Goal: Transaction & Acquisition: Purchase product/service

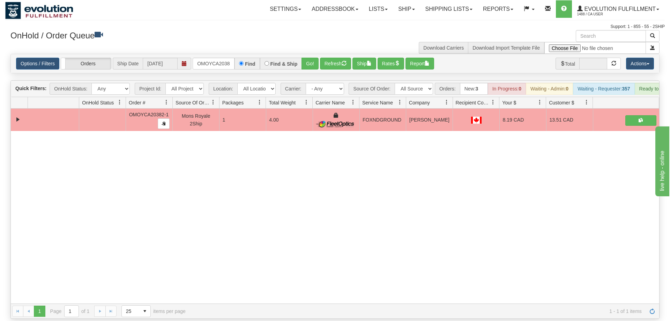
scroll to position [0, 7]
click at [217, 58] on input "OMOYCA20382-1" at bounding box center [214, 64] width 42 height 12
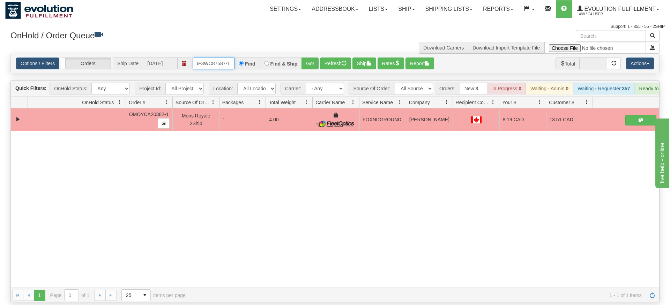
type input "OGF3WC87587-1"
drag, startPoint x: 302, startPoint y: 54, endPoint x: 309, endPoint y: 57, distance: 7.1
click at [303, 67] on div "Is equal to Is not equal to Contains Does not contains CAD USD EUR ZAR [PERSON_…" at bounding box center [335, 179] width 660 height 250
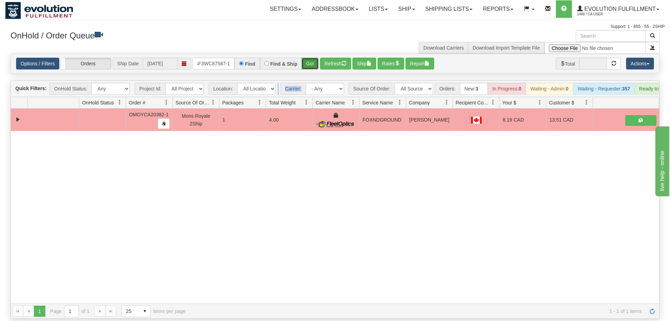
click at [310, 58] on button "Go!" at bounding box center [310, 64] width 17 height 12
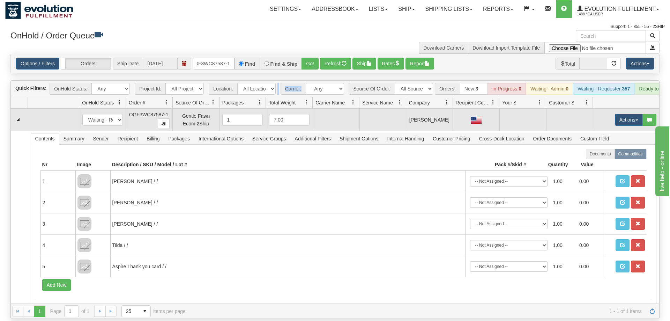
click at [628, 109] on td "Actions Open Refresh Rates Rate All Services Ship Delete Edit Items" at bounding box center [626, 120] width 66 height 22
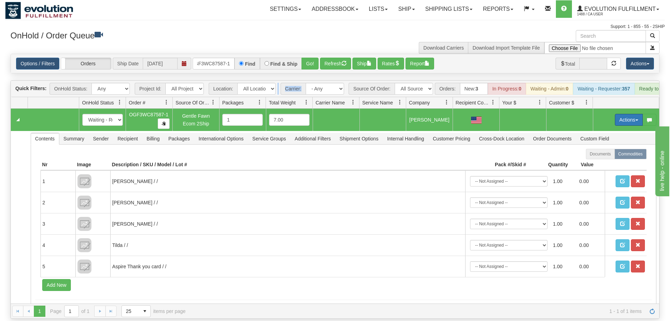
click at [625, 114] on button "Actions" at bounding box center [629, 120] width 28 height 12
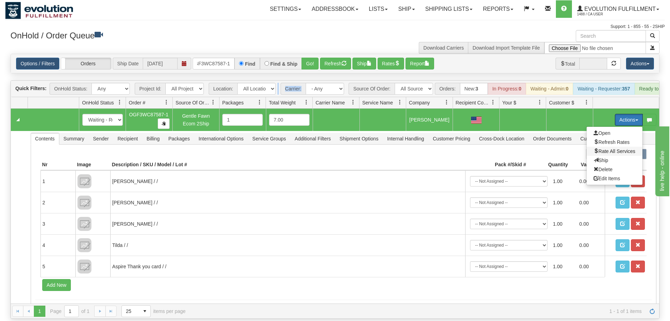
click at [618, 148] on span "Rate All Services" at bounding box center [615, 151] width 42 height 6
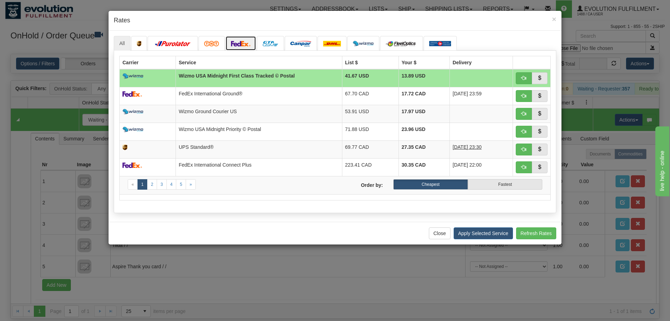
click at [242, 42] on img at bounding box center [241, 44] width 20 height 6
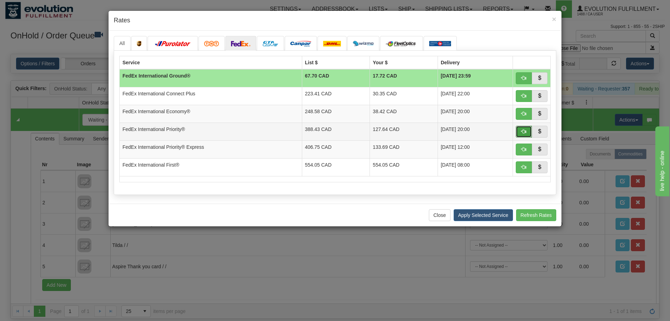
click at [525, 131] on span "button" at bounding box center [523, 131] width 5 height 5
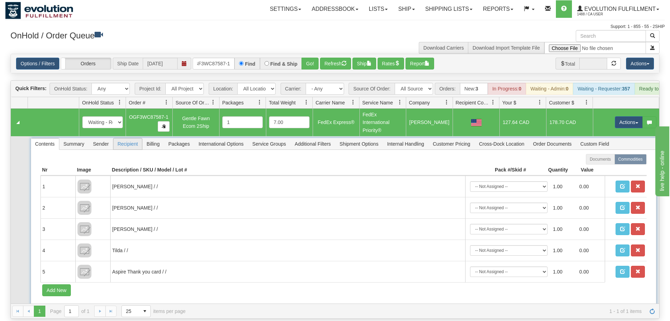
click at [130, 138] on span "Recipient" at bounding box center [127, 143] width 29 height 11
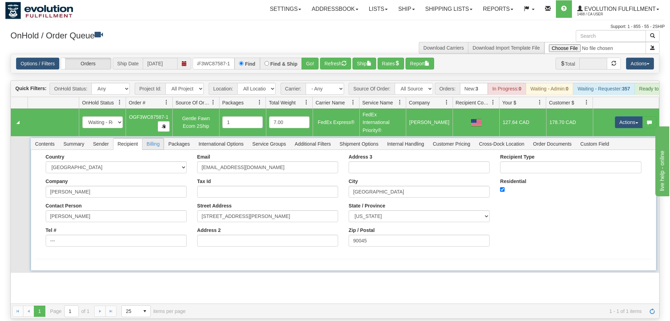
click at [155, 138] on span "Billing" at bounding box center [152, 143] width 21 height 11
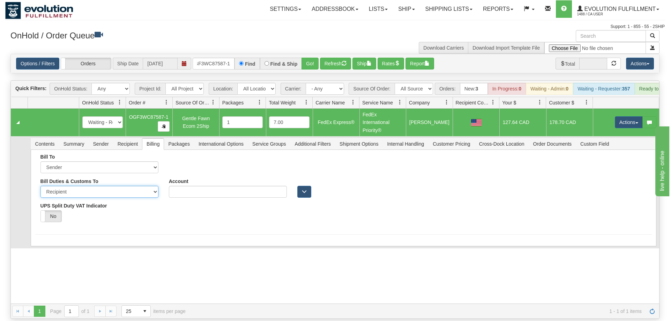
select select "1"
click option "Sender" at bounding box center [0, 0] width 0 height 0
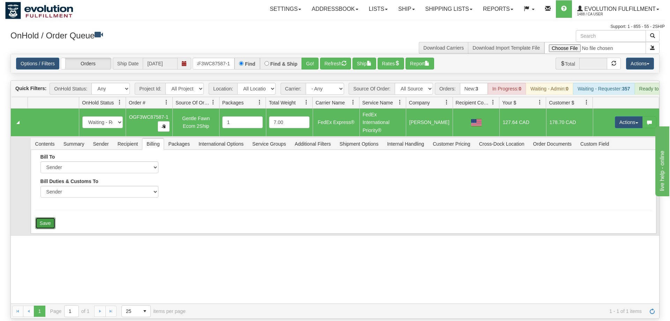
click at [47, 217] on button "Save" at bounding box center [45, 223] width 20 height 12
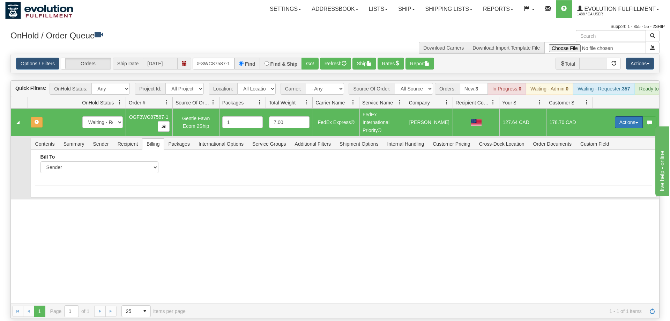
click at [620, 116] on button "Actions" at bounding box center [629, 122] width 28 height 12
click at [611, 140] on link "Refresh Rates" at bounding box center [615, 144] width 56 height 9
click at [240, 138] on span "International Options" at bounding box center [220, 143] width 53 height 11
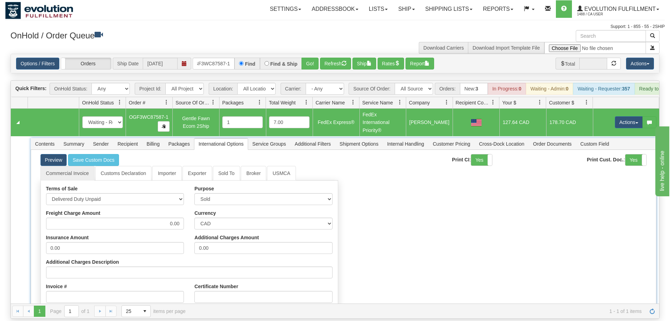
scroll to position [101, 0]
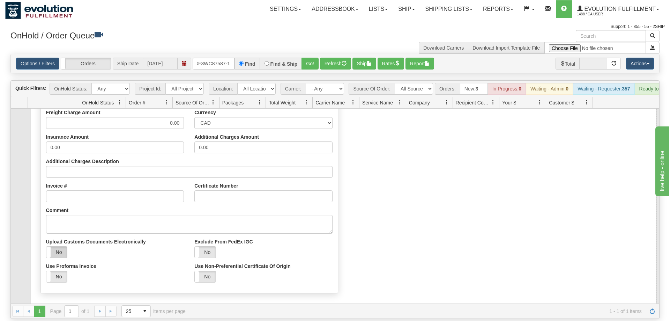
click at [52, 250] on label "No" at bounding box center [56, 251] width 21 height 11
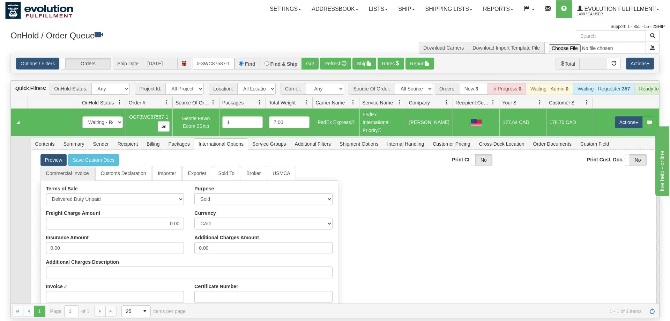
scroll to position [129, 0]
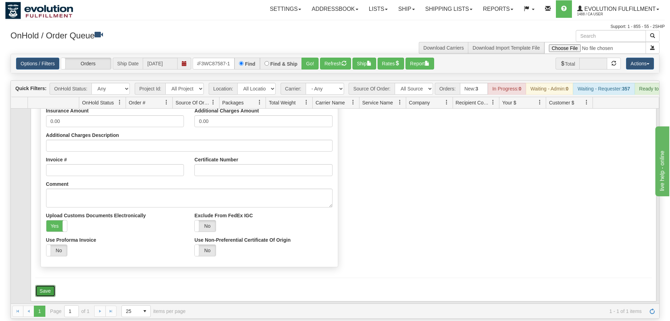
click at [46, 285] on button "Save" at bounding box center [45, 291] width 20 height 12
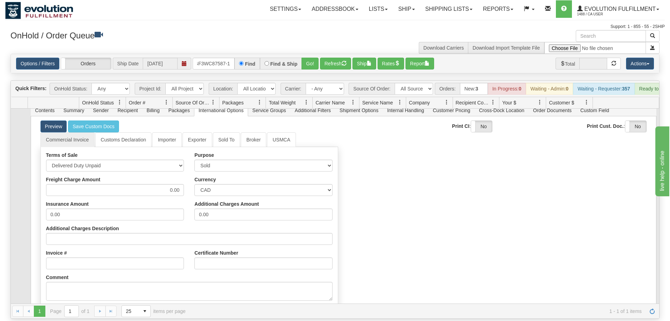
scroll to position [0, 0]
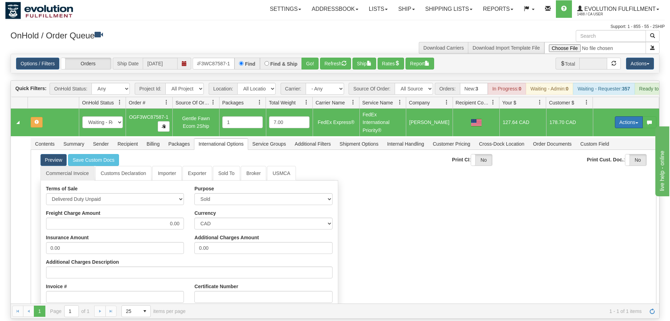
click at [616, 116] on button "Actions" at bounding box center [629, 122] width 28 height 12
click at [615, 142] on span "Refresh Rates" at bounding box center [612, 145] width 36 height 6
click at [627, 116] on button "Actions" at bounding box center [629, 122] width 28 height 12
click at [602, 160] on span "Ship" at bounding box center [601, 163] width 15 height 6
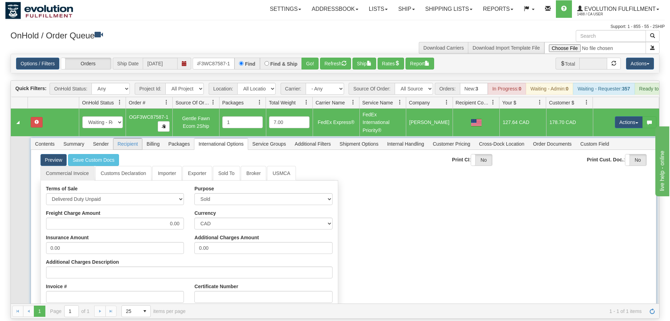
click at [133, 138] on span "Recipient" at bounding box center [127, 143] width 29 height 11
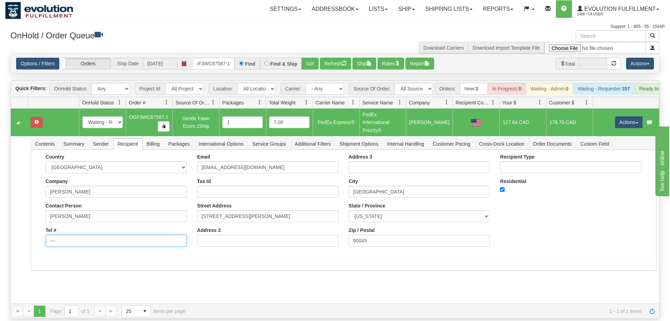
drag, startPoint x: 84, startPoint y: 229, endPoint x: 0, endPoint y: 230, distance: 83.8
click at [0, 230] on div "Toggle navigation Settings Shipping Preferences Fields Preferences New" at bounding box center [335, 160] width 670 height 321
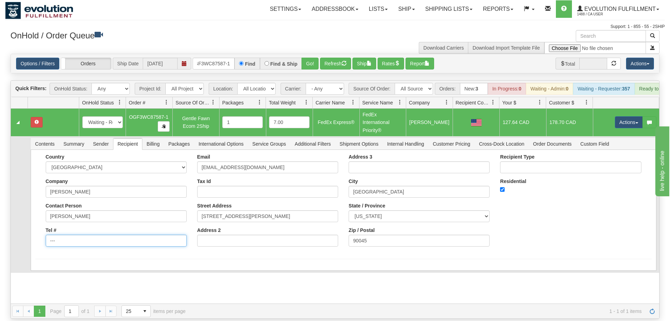
drag, startPoint x: 82, startPoint y: 230, endPoint x: 42, endPoint y: 230, distance: 40.1
click at [46, 235] on input "---" at bounding box center [116, 241] width 141 height 12
type input "8886562228"
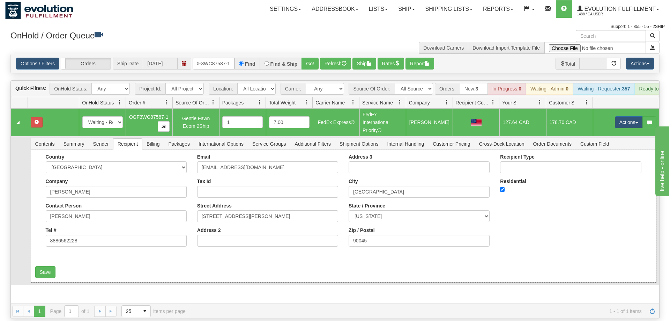
click at [55, 256] on div "Country [GEOGRAPHIC_DATA] [GEOGRAPHIC_DATA] [GEOGRAPHIC_DATA] [GEOGRAPHIC_DATA]…" at bounding box center [344, 216] width 626 height 133
click at [43, 266] on button "Save" at bounding box center [45, 272] width 20 height 12
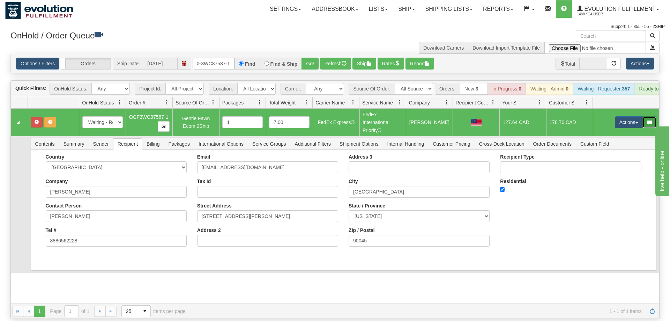
click at [648, 116] on button "button" at bounding box center [650, 122] width 14 height 12
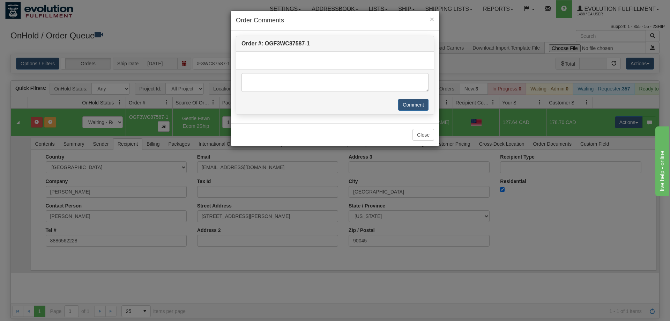
click at [630, 114] on div "× Order Comments Order #: OGF3WC87587-1 Comment Close" at bounding box center [335, 160] width 670 height 321
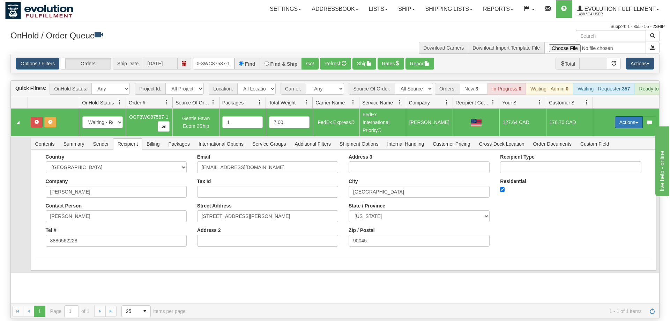
click at [623, 116] on button "Actions" at bounding box center [629, 122] width 28 height 12
click at [612, 142] on span "Refresh Rates" at bounding box center [612, 145] width 36 height 6
click at [622, 116] on button "Actions" at bounding box center [629, 122] width 28 height 12
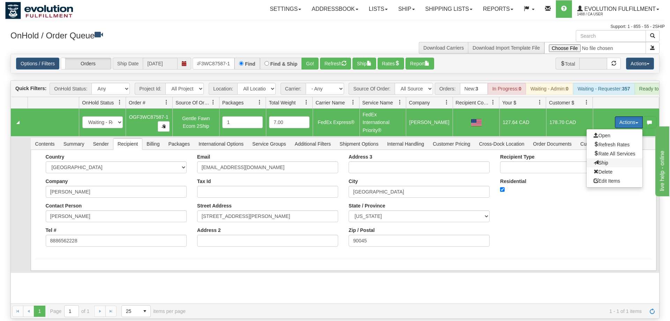
click at [605, 160] on span "Ship" at bounding box center [601, 163] width 15 height 6
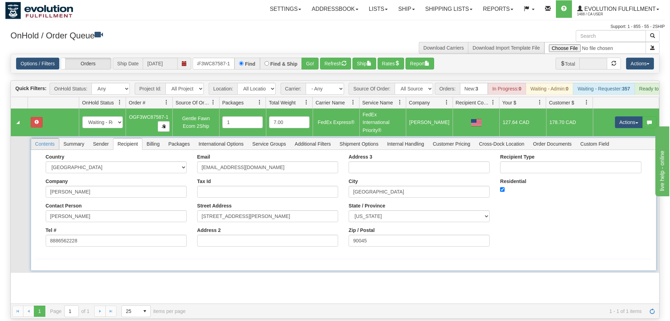
click at [53, 138] on span "Contents" at bounding box center [45, 143] width 28 height 11
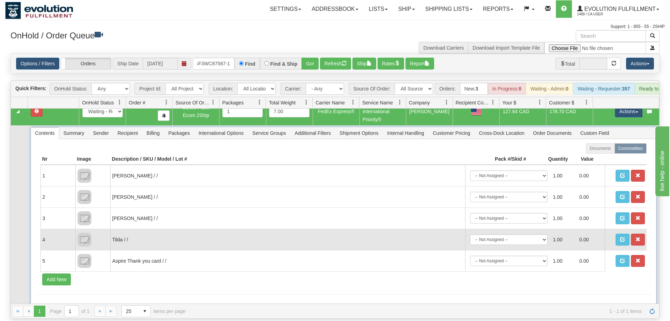
scroll to position [15, 0]
